Goal: Entertainment & Leisure: Consume media (video, audio)

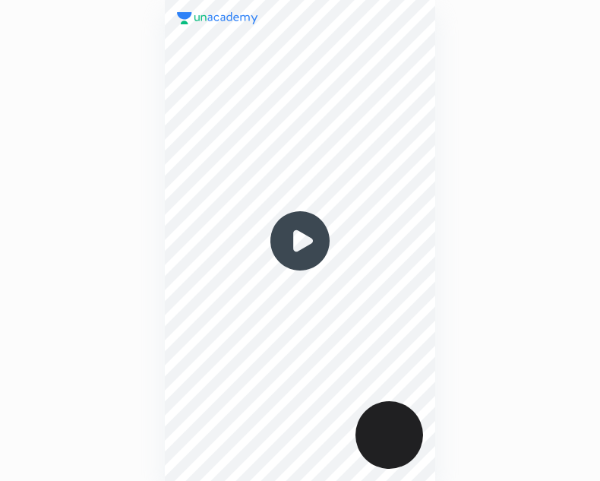
scroll to position [481, 357]
click at [295, 245] on img at bounding box center [299, 240] width 73 height 73
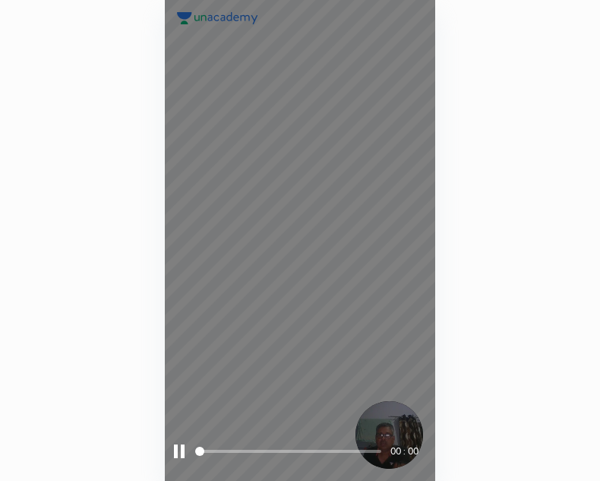
click at [273, 447] on span at bounding box center [289, 451] width 184 height 23
click at [345, 450] on span at bounding box center [289, 450] width 184 height 3
click at [285, 447] on span at bounding box center [289, 451] width 184 height 23
click at [326, 453] on span at bounding box center [289, 451] width 184 height 23
